Goal: Navigation & Orientation: Find specific page/section

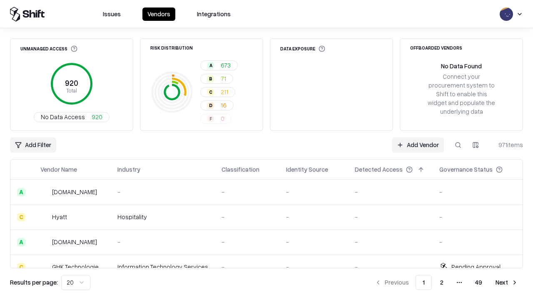
click at [76, 282] on html "Issues Vendors Integrations Unmanaged Access 920 Total No Data Access 920 Risk …" at bounding box center [266, 150] width 533 height 300
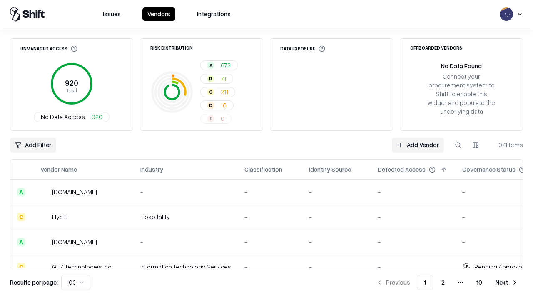
click at [507, 282] on button "Next" at bounding box center [506, 282] width 32 height 15
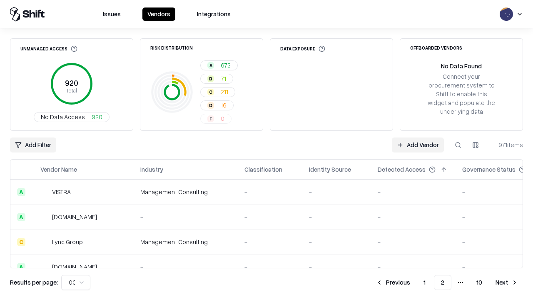
click at [507, 282] on button "Next" at bounding box center [506, 282] width 32 height 15
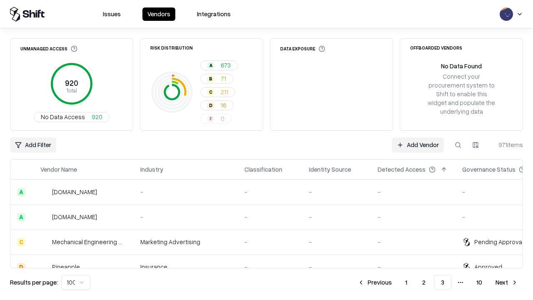
click at [507, 282] on button "Next" at bounding box center [506, 282] width 32 height 15
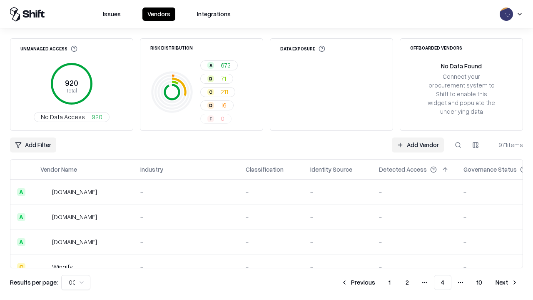
click at [507, 282] on button "Next" at bounding box center [506, 282] width 32 height 15
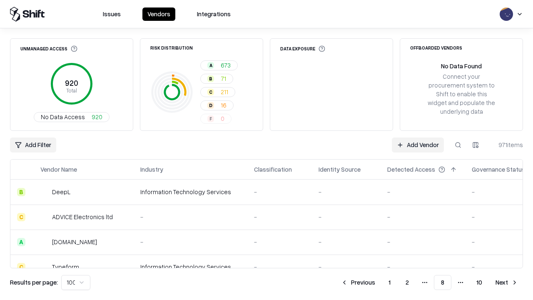
click at [507, 282] on button "Next" at bounding box center [506, 282] width 32 height 15
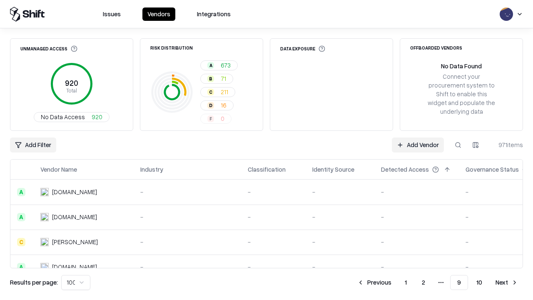
click at [507, 282] on button "Next" at bounding box center [506, 282] width 32 height 15
click at [393, 282] on button "Previous" at bounding box center [393, 282] width 44 height 15
click at [374, 282] on button "Previous" at bounding box center [374, 282] width 44 height 15
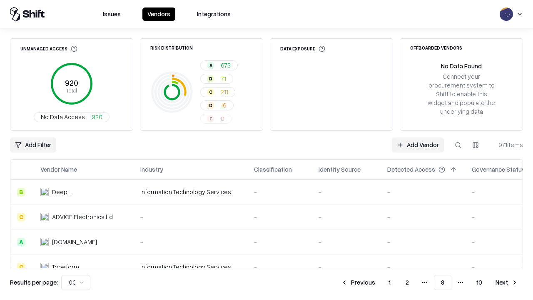
click at [358, 282] on button "Previous" at bounding box center [358, 282] width 44 height 15
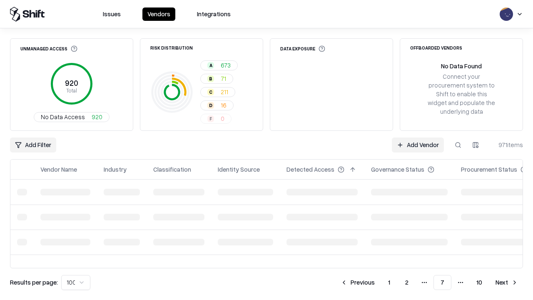
click at [358, 282] on button "Previous" at bounding box center [358, 282] width 44 height 15
